Goal: Communication & Community: Answer question/provide support

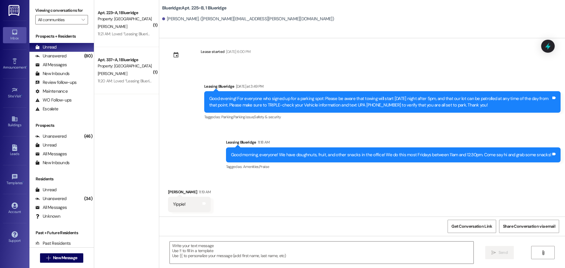
scroll to position [4025, 0]
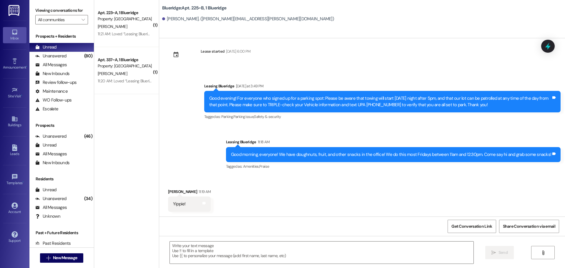
click at [208, 184] on div "Received via SMS Jared Yoder 11:19 AM Yippie! Tags and notes" at bounding box center [362, 195] width 406 height 41
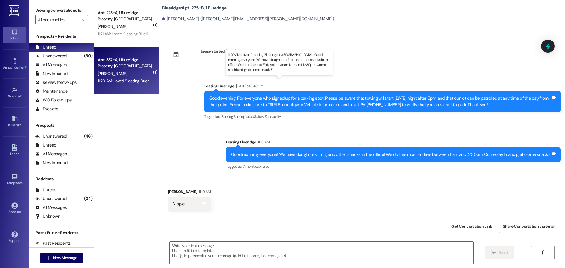
click at [132, 80] on div "11:20 AM: Loved “Leasing Blueridge (Blueridge): Good morning, everyone! We have…" at bounding box center [296, 80] width 397 height 5
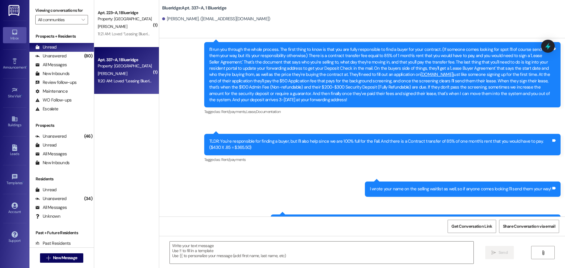
click at [118, 36] on div "11:21 AM: Loved “Leasing Blueridge (Blueridge): Good morning, everyone! We have…" at bounding box center [295, 33] width 395 height 5
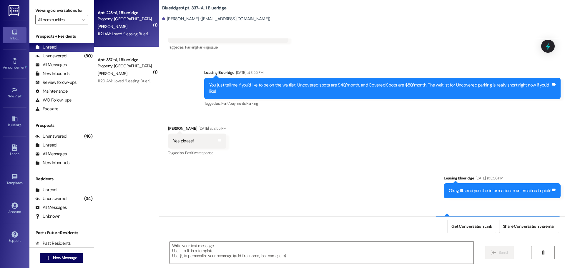
scroll to position [1035, 0]
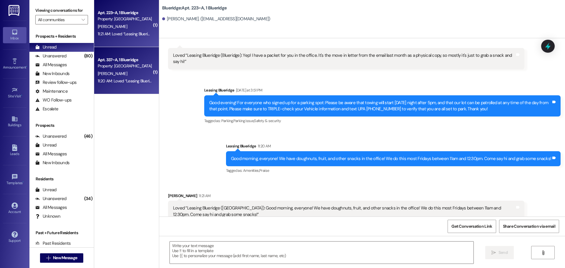
click at [133, 72] on div "A. Simpson" at bounding box center [125, 73] width 56 height 7
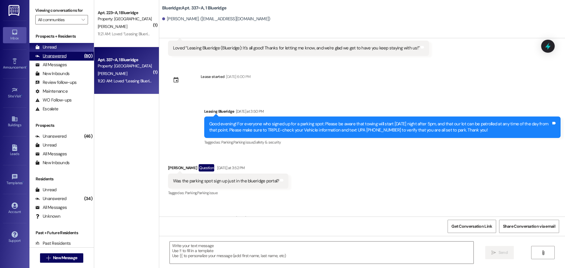
click at [54, 56] on div "Unanswered" at bounding box center [50, 56] width 31 height 6
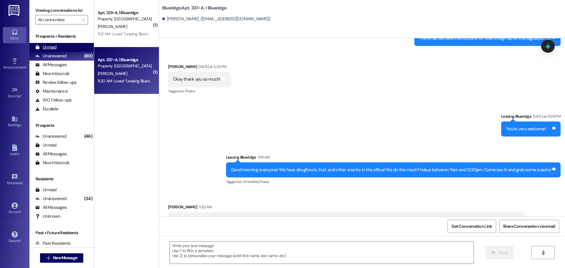
scroll to position [1753, 0]
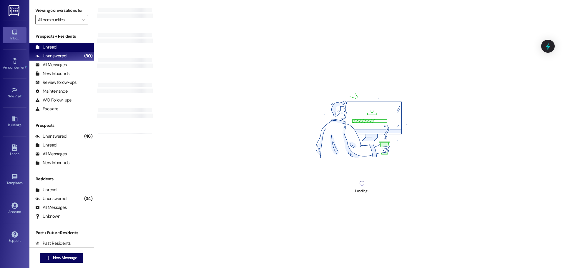
click at [54, 48] on div "Unread" at bounding box center [45, 47] width 21 height 6
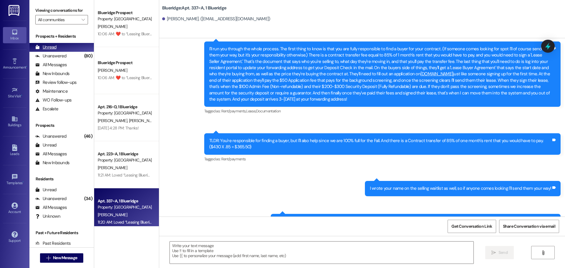
scroll to position [0, 0]
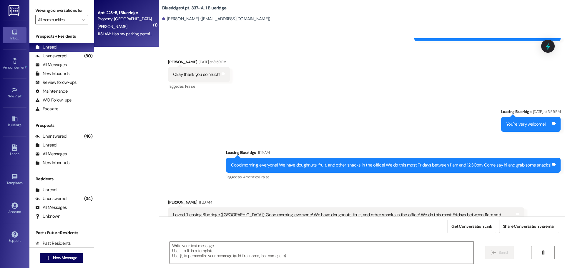
click at [121, 34] on div "11:31 AM: Has my parking permit been approved yet? I did everything on the park…" at bounding box center [255, 33] width 315 height 5
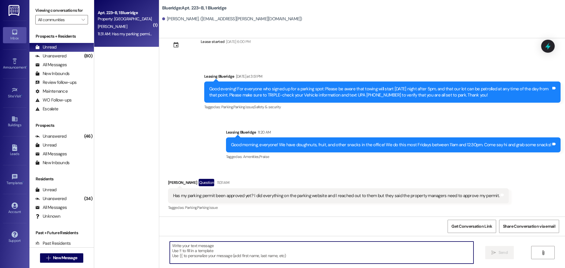
click at [302, 243] on textarea at bounding box center [322, 253] width 304 height 22
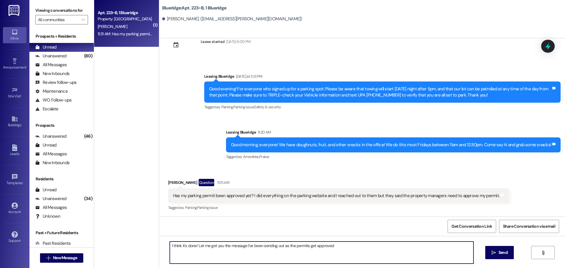
type textarea "I think it's done! Let me get you the message I've been sending out as the perm…"
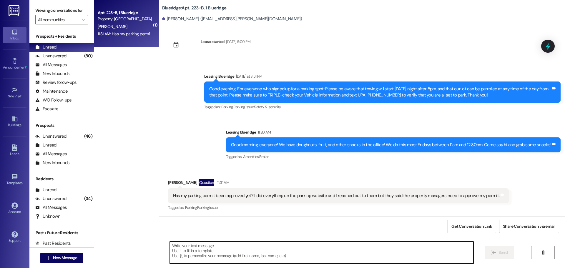
click at [417, 253] on textarea at bounding box center [322, 253] width 304 height 22
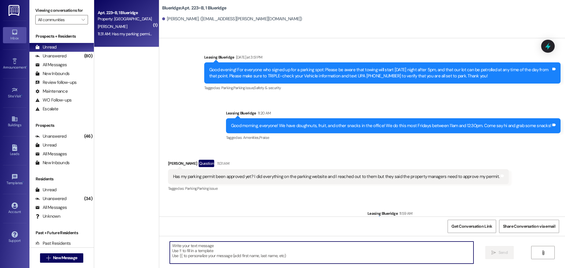
scroll to position [264, 0]
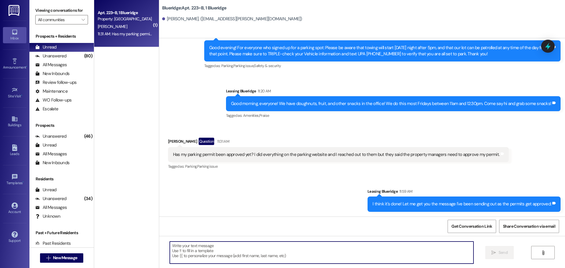
paste textarea "Good morning, everyone! We have doughnuts, fruit, and other snacks in the offic…"
type textarea "Good morning, everyone! We have doughnuts, fruit, and other snacks in the offic…"
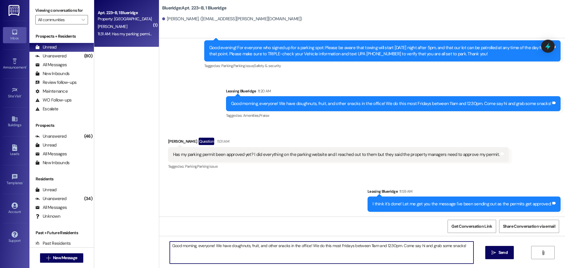
drag, startPoint x: 464, startPoint y: 249, endPoint x: 118, endPoint y: 220, distance: 346.6
click at [119, 221] on div "( 1 ) Apt. 223~B, 1 Blueridge Property: Blueridge M. Campbell 11:31 AM: Has my …" at bounding box center [329, 134] width 471 height 268
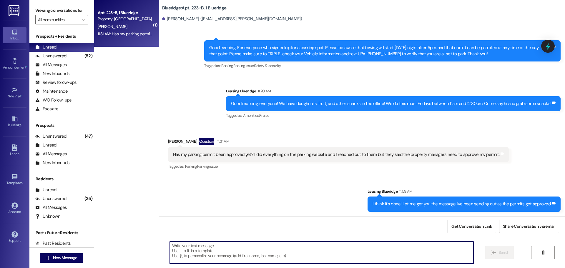
click at [349, 250] on textarea at bounding box center [322, 253] width 304 height 22
paste textarea "Hello! Your Digital Permit to park should have been approved now, and the parki…"
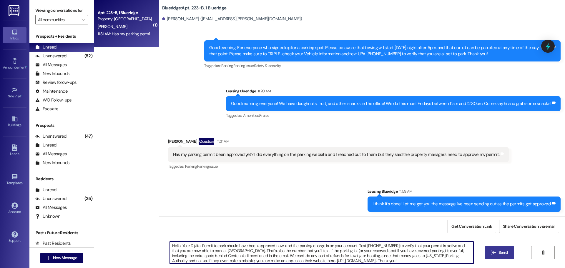
type textarea "Hello! Your Digital Permit to park should have been approved now, and the parki…"
click at [494, 253] on icon "" at bounding box center [494, 253] width 4 height 5
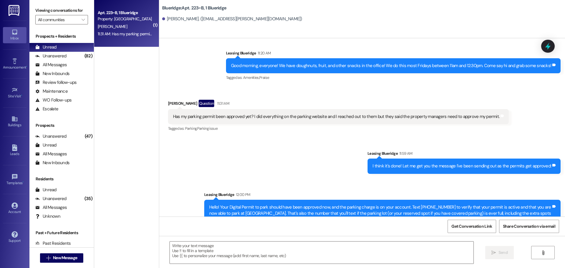
scroll to position [324, 0]
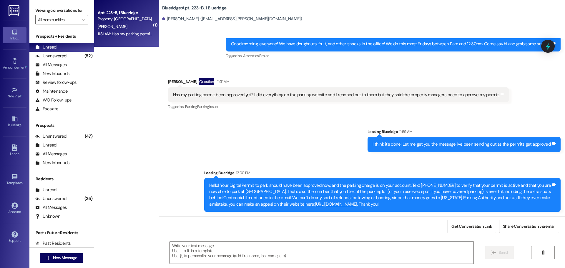
click at [355, 145] on div "Sent via SMS Leasing Blueridge 11:59 AM I think it's done! Let me get you the m…" at bounding box center [362, 165] width 406 height 101
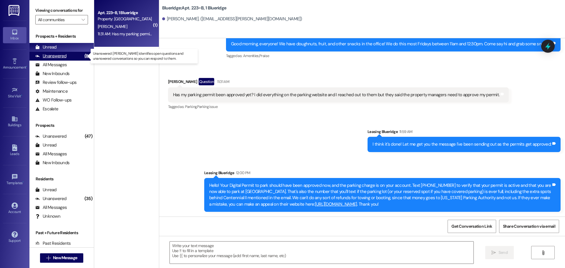
click at [68, 58] on div "Unanswered (82)" at bounding box center [61, 56] width 64 height 9
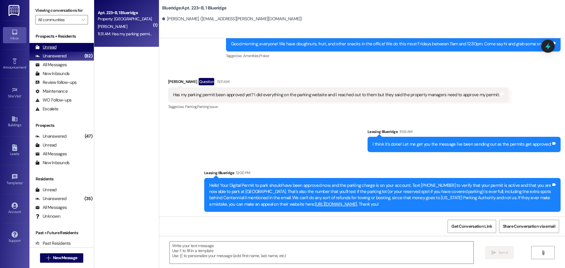
click at [67, 48] on div "Unread (0)" at bounding box center [61, 47] width 64 height 9
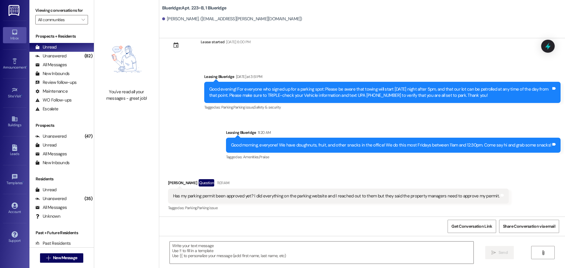
scroll to position [324, 0]
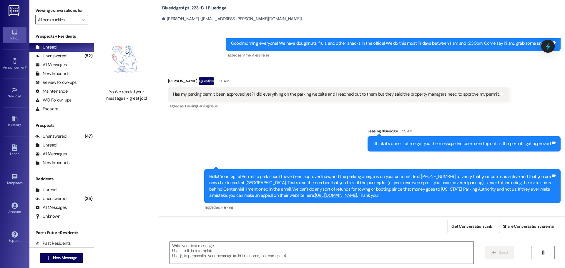
drag, startPoint x: 412, startPoint y: 122, endPoint x: 376, endPoint y: 196, distance: 82.8
click at [376, 196] on div "Sent via SMS Leasing Blueridge 11:59 AM I think it's done! Let me get you the m…" at bounding box center [362, 165] width 406 height 101
click at [376, 198] on div "Hello! Your Digital Permit to park should have been approved now, and the parki…" at bounding box center [380, 186] width 342 height 25
drag, startPoint x: 374, startPoint y: 198, endPoint x: 324, endPoint y: 115, distance: 96.6
click at [297, 118] on div "Sent via SMS Leasing Blueridge 11:59 AM I think it's done! Let me get you the m…" at bounding box center [362, 165] width 406 height 101
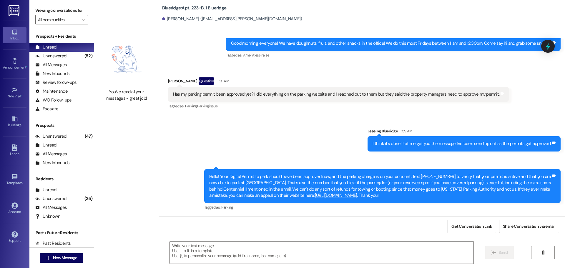
click at [325, 115] on div "Received via SMS Megan Campbell Question 11:31 AM Has my parking permit been ap…" at bounding box center [339, 94] width 350 height 42
click at [330, 113] on div "Received via SMS Megan Campbell Question 11:31 AM Has my parking permit been ap…" at bounding box center [339, 94] width 350 height 42
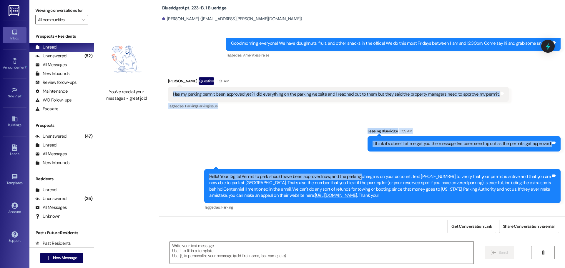
drag, startPoint x: 305, startPoint y: 75, endPoint x: 358, endPoint y: 160, distance: 99.9
click at [358, 160] on div "Received via SMS Megan Campbell Aug 26, 2025 at 4:42 PM Hi! This is Megan Campb…" at bounding box center [362, 127] width 406 height 178
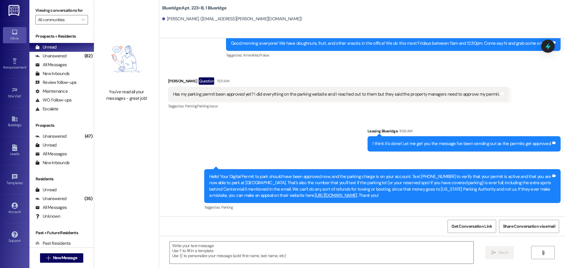
click at [390, 199] on div "Hello! Your Digital Permit to park should have been approved now, and the parki…" at bounding box center [382, 186] width 357 height 34
drag, startPoint x: 385, startPoint y: 196, endPoint x: 311, endPoint y: 132, distance: 97.3
click at [309, 136] on div "Sent via SMS Leasing Blueridge 11:59 AM I think it's done! Let me get you the m…" at bounding box center [362, 165] width 406 height 101
click at [306, 130] on div "Sent via SMS Leasing Blueridge 11:59 AM I think it's done! Let me get you the m…" at bounding box center [362, 165] width 406 height 101
click at [63, 262] on button " New Message" at bounding box center [62, 258] width 44 height 9
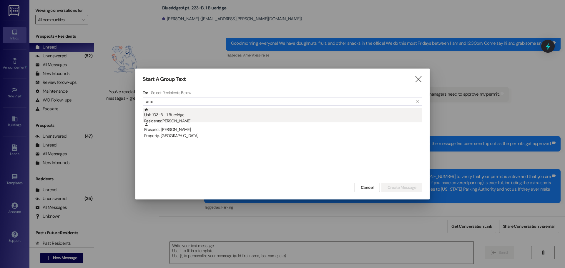
type input "lacie"
click at [201, 117] on div "Unit: 103~B - 1 Blueridge Residents: Lacie Frampton" at bounding box center [283, 116] width 278 height 17
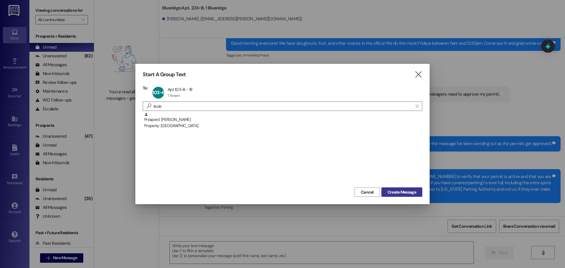
click at [404, 193] on span "Create Message" at bounding box center [402, 192] width 29 height 6
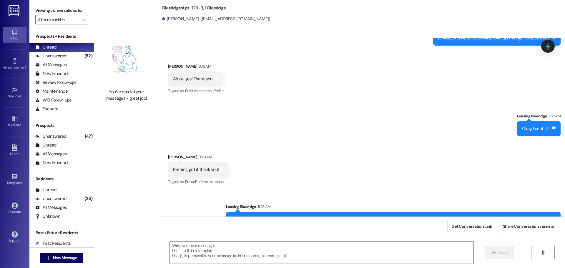
scroll to position [1367, 0]
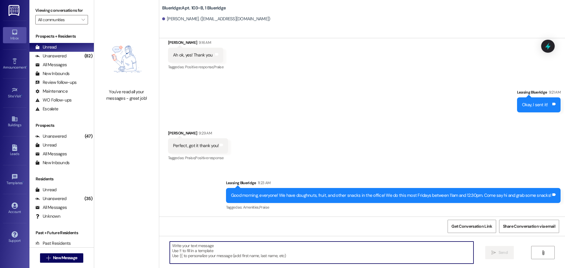
click at [364, 254] on textarea at bounding box center [322, 253] width 304 height 22
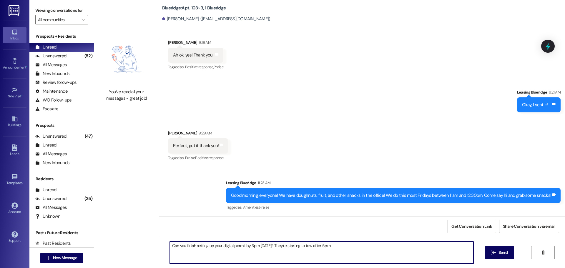
type textarea "Can you finish setting up your digital permit by 3pm today? They're starting to…"
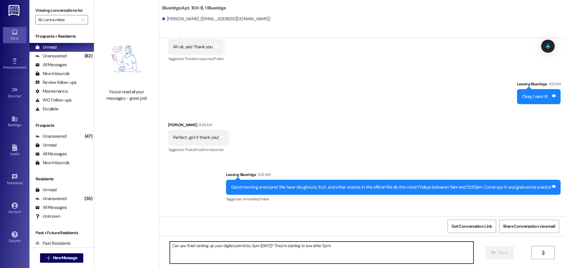
scroll to position [1408, 0]
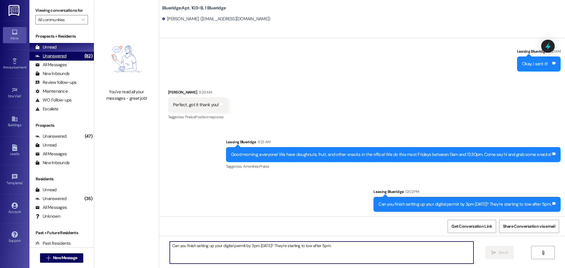
click at [60, 57] on div "Unanswered" at bounding box center [50, 56] width 31 height 6
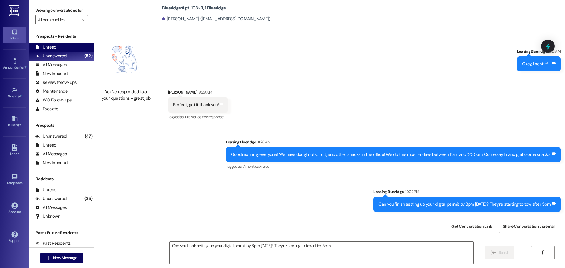
click at [62, 48] on div "Unread (0)" at bounding box center [61, 47] width 64 height 9
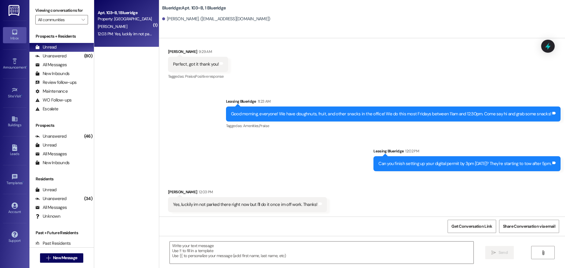
scroll to position [1449, 0]
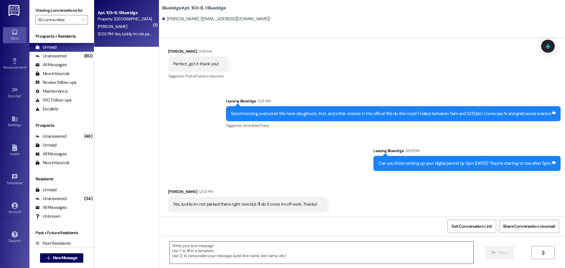
click at [304, 258] on textarea at bounding box center [322, 253] width 304 height 22
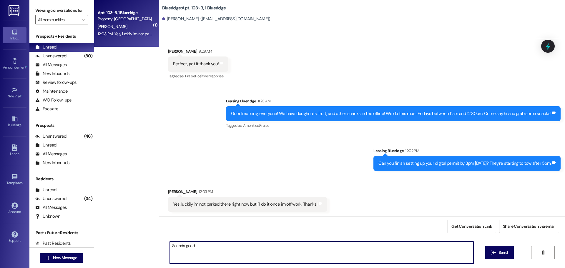
type textarea "Sounds good!"
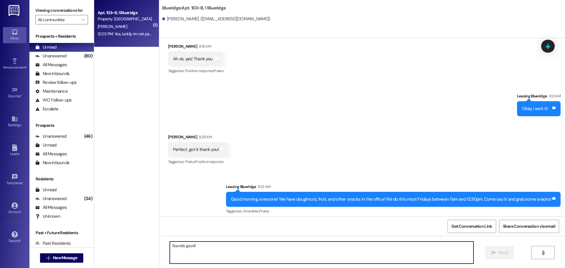
scroll to position [1490, 0]
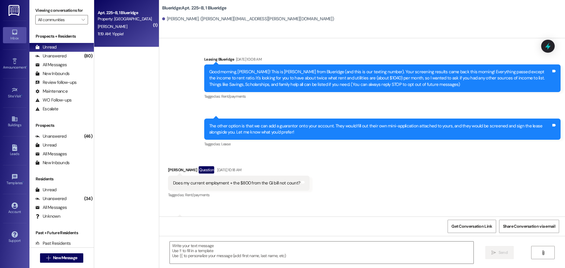
scroll to position [4025, 0]
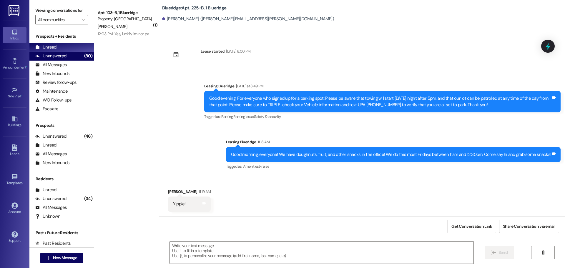
click at [83, 53] on div "(80)" at bounding box center [88, 56] width 11 height 9
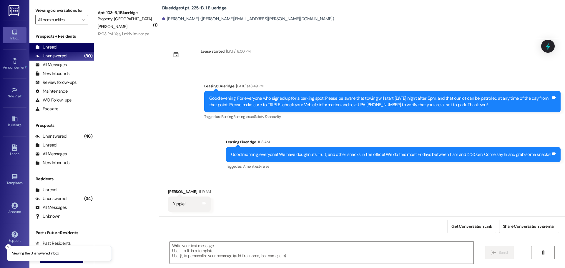
click at [76, 47] on div "Unread (0)" at bounding box center [61, 47] width 64 height 9
